Goal: Book appointment/travel/reservation

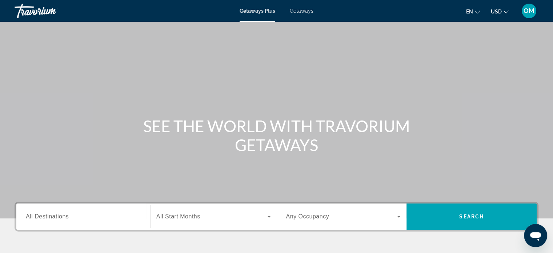
click at [84, 203] on div "Destination All Destinations" at bounding box center [83, 216] width 127 height 26
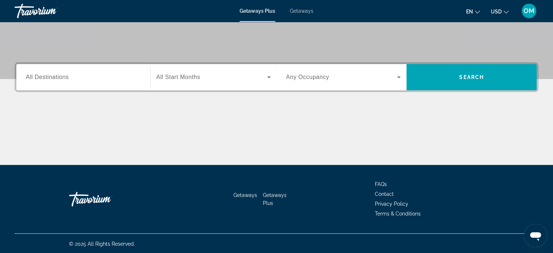
scroll to position [140, 0]
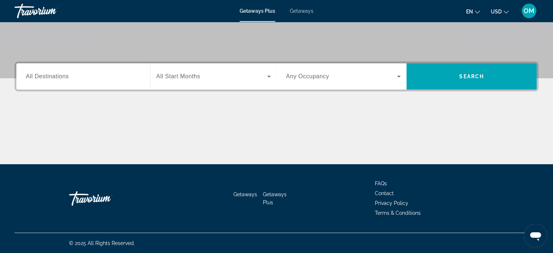
click at [68, 67] on div "Search widget" at bounding box center [83, 76] width 115 height 21
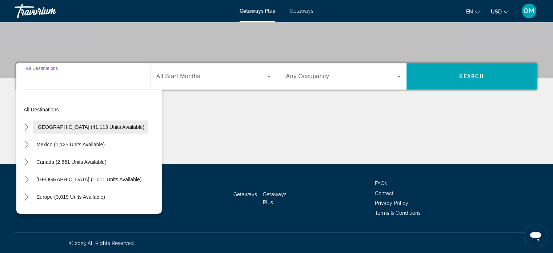
click at [44, 125] on span "[GEOGRAPHIC_DATA] (41,113 units available)" at bounding box center [90, 127] width 108 height 6
type input "**********"
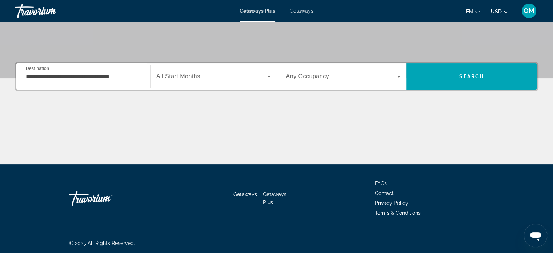
click at [186, 73] on span "All Start Months" at bounding box center [178, 76] width 44 height 6
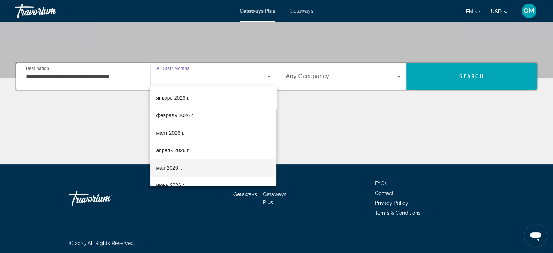
scroll to position [109, 0]
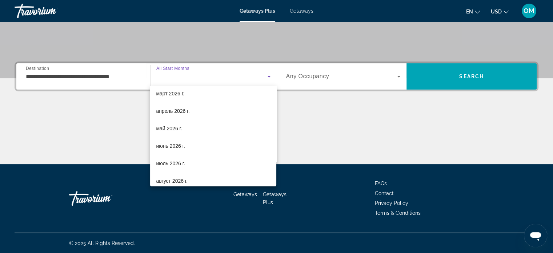
click at [219, 74] on div at bounding box center [276, 126] width 553 height 253
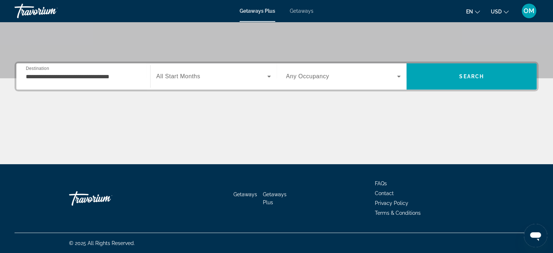
click at [370, 76] on span "Search widget" at bounding box center [341, 76] width 111 height 9
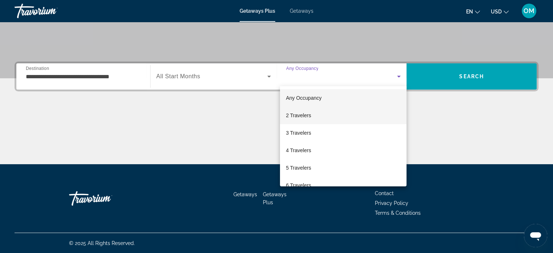
click at [319, 122] on mat-option "2 Travelers" at bounding box center [343, 115] width 127 height 17
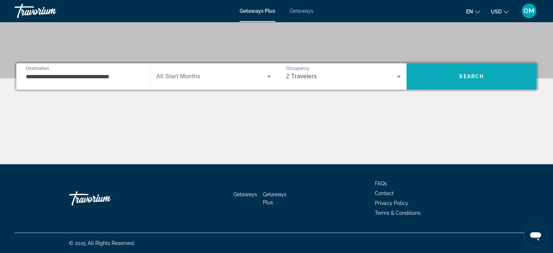
click at [456, 79] on span "Search" at bounding box center [472, 76] width 130 height 17
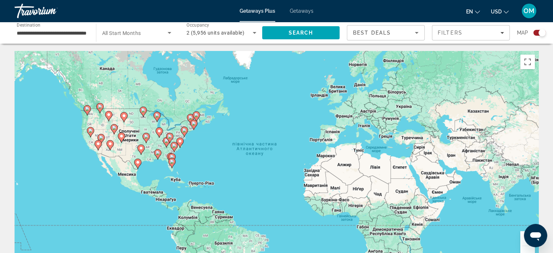
click at [146, 138] on image "Main content" at bounding box center [146, 136] width 4 height 4
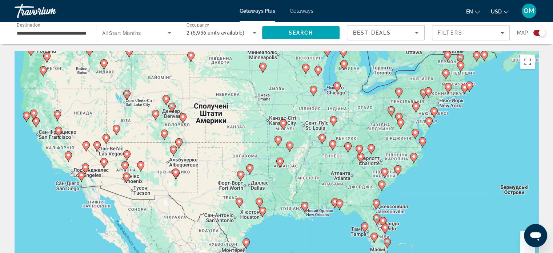
drag, startPoint x: 319, startPoint y: 131, endPoint x: 299, endPoint y: 127, distance: 19.9
click at [319, 127] on div "Увімкніть режим перетягування за допомогою клавіатури, натиснувши Alt + Enter. …" at bounding box center [277, 160] width 524 height 218
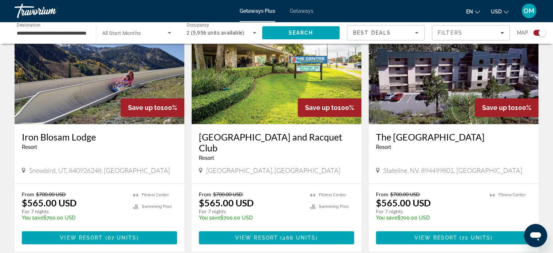
scroll to position [291, 0]
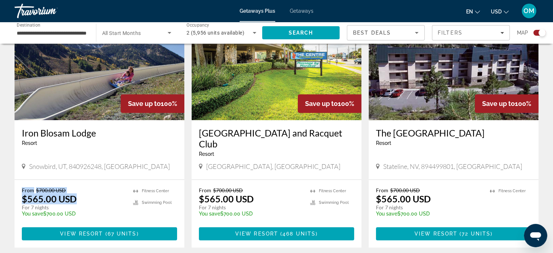
drag, startPoint x: 20, startPoint y: 190, endPoint x: 80, endPoint y: 196, distance: 59.6
click at [80, 196] on div "From $700.00 USD $565.00 USD For 7 nights You save $700.00 USD temp 2 [GEOGRAPH…" at bounding box center [100, 214] width 170 height 68
click at [72, 195] on p "$565.00 USD" at bounding box center [49, 198] width 55 height 11
drag, startPoint x: 26, startPoint y: 199, endPoint x: 81, endPoint y: 200, distance: 55.3
click at [81, 200] on div "From $700.00 USD $565.00 USD For 7 nights You save $700.00 USD temp" at bounding box center [74, 204] width 104 height 35
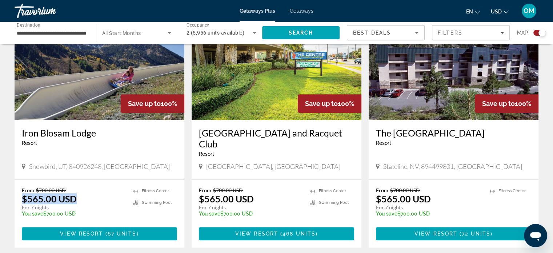
click at [24, 198] on p "$565.00 USD" at bounding box center [49, 198] width 55 height 11
drag, startPoint x: 39, startPoint y: 198, endPoint x: 84, endPoint y: 198, distance: 45.1
click at [84, 198] on div "From $700.00 USD $565.00 USD For 7 nights You save $700.00 USD temp" at bounding box center [74, 204] width 104 height 35
click at [190, 195] on app-exchanges-search-item "Save up to 100% [GEOGRAPHIC_DATA] and [GEOGRAPHIC_DATA] - This is an adults onl…" at bounding box center [276, 126] width 177 height 244
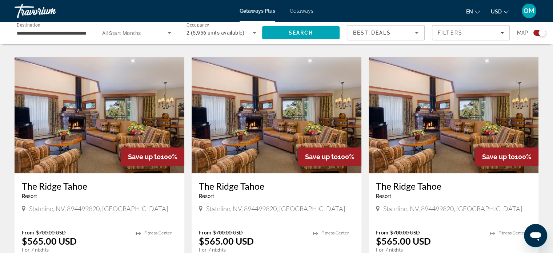
scroll to position [469, 0]
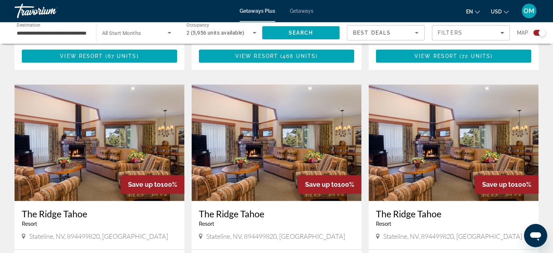
click at [73, 30] on input "**********" at bounding box center [52, 33] width 70 height 9
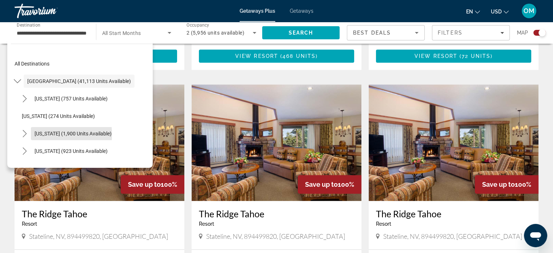
click at [32, 135] on span "Select destination: California (1,900 units available)" at bounding box center [73, 133] width 84 height 17
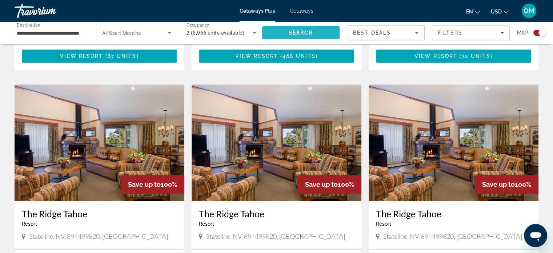
click at [306, 33] on span "Search" at bounding box center [301, 33] width 25 height 6
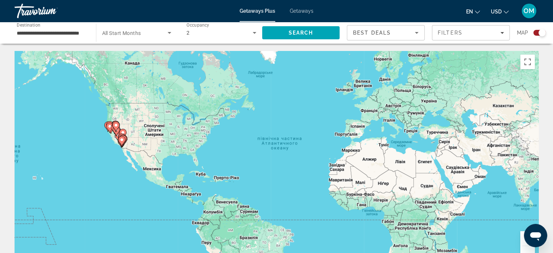
drag, startPoint x: 105, startPoint y: 143, endPoint x: 156, endPoint y: 136, distance: 51.7
click at [156, 136] on div "Увімкніть режим перетягування за допомогою клавіатури, натиснувши Alt + Enter. …" at bounding box center [277, 160] width 524 height 218
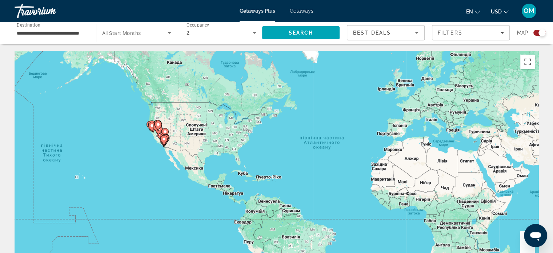
click at [162, 139] on image "Main content" at bounding box center [164, 139] width 4 height 4
type input "**********"
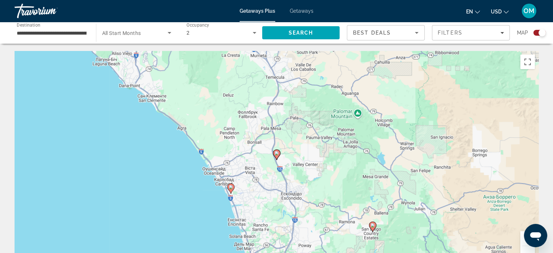
click at [281, 155] on div "Для навігації використовуйте клавіші зі стрілками. Увімкніть режим перетягуванн…" at bounding box center [277, 160] width 524 height 218
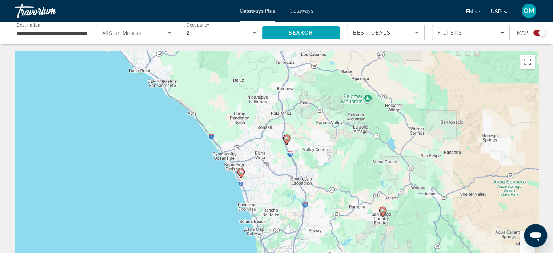
drag, startPoint x: 254, startPoint y: 165, endPoint x: 252, endPoint y: 158, distance: 7.0
click at [255, 159] on div "Увімкніть режим перетягування за допомогою клавіатури, натиснувши Alt + Enter. …" at bounding box center [277, 160] width 524 height 218
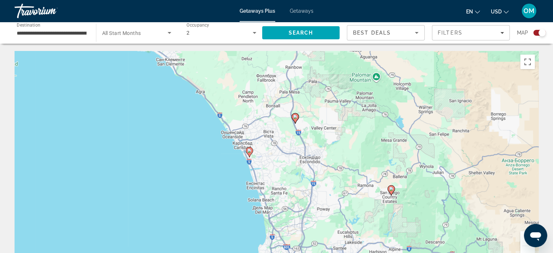
click at [248, 153] on icon "Main content" at bounding box center [249, 151] width 7 height 9
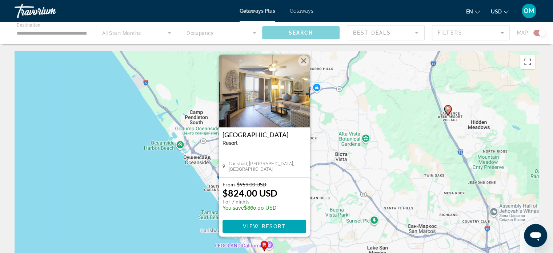
drag, startPoint x: 367, startPoint y: 153, endPoint x: 353, endPoint y: 155, distance: 13.9
click at [353, 155] on div "Увімкніть режим перетягування за допомогою клавіатури, натиснувши Alt + Enter. …" at bounding box center [277, 160] width 524 height 218
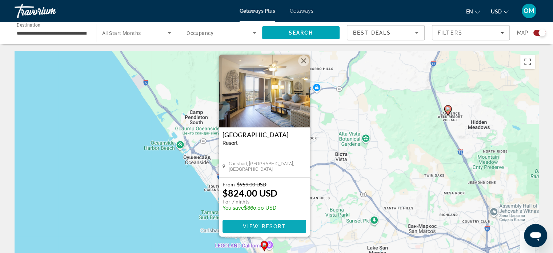
click at [235, 224] on span "Main content" at bounding box center [265, 226] width 84 height 17
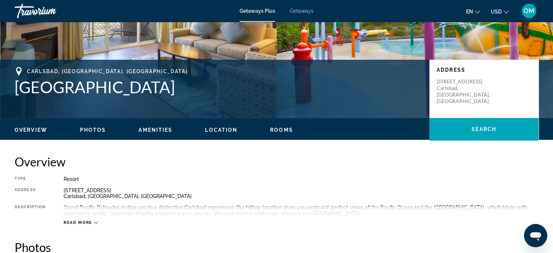
scroll to position [182, 0]
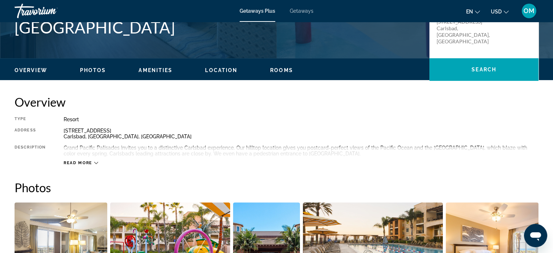
click at [85, 160] on button "Read more" at bounding box center [81, 162] width 35 height 5
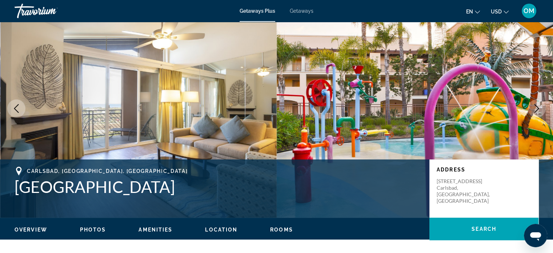
scroll to position [0, 0]
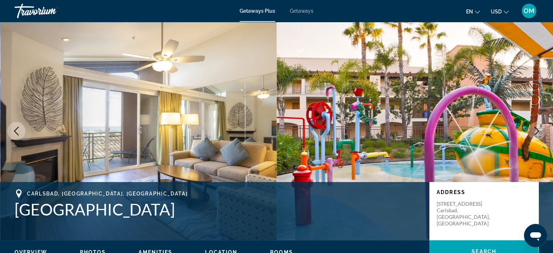
click at [43, 12] on div "Travorium" at bounding box center [51, 10] width 73 height 19
